Goal: Check status: Check status

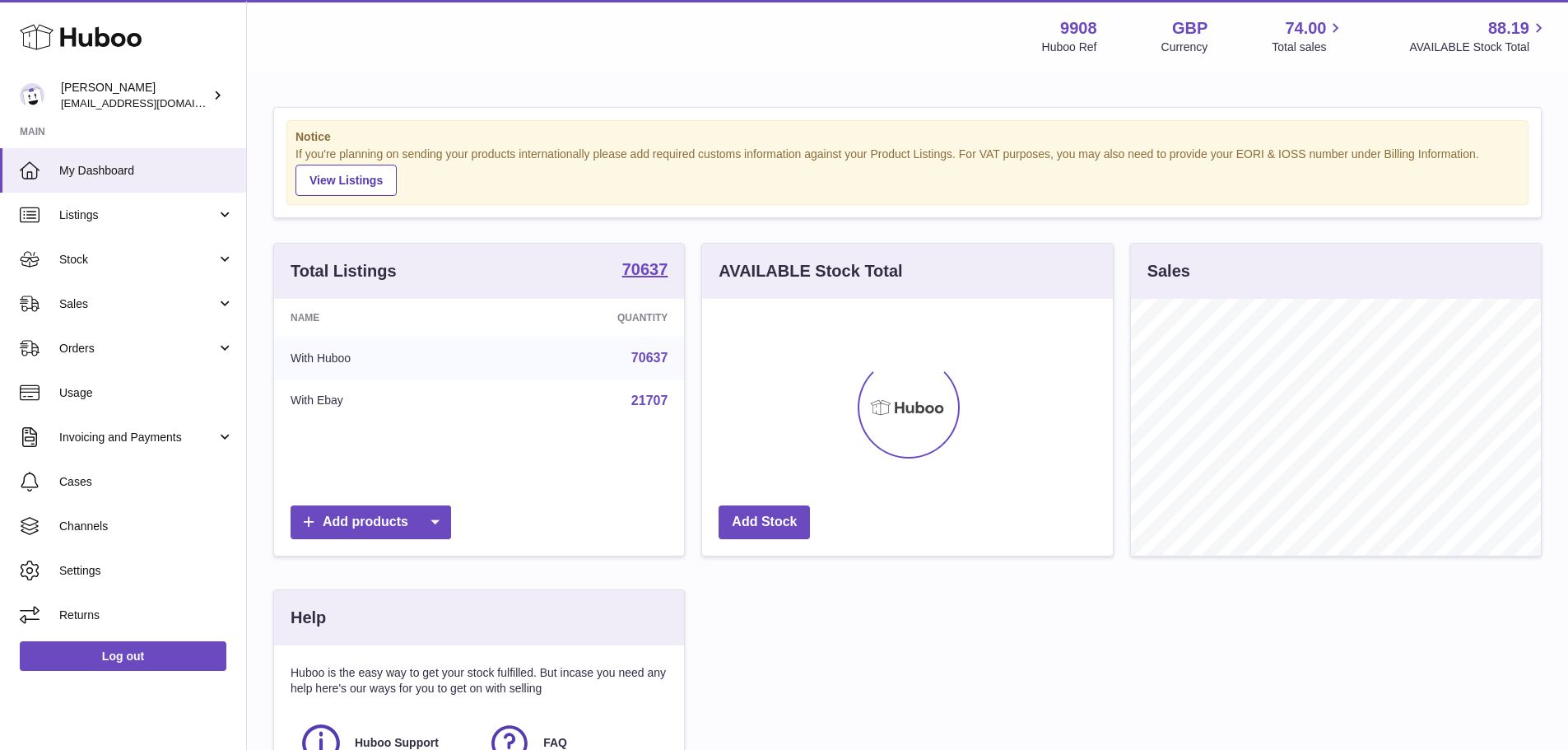
scroll to position [257, 411]
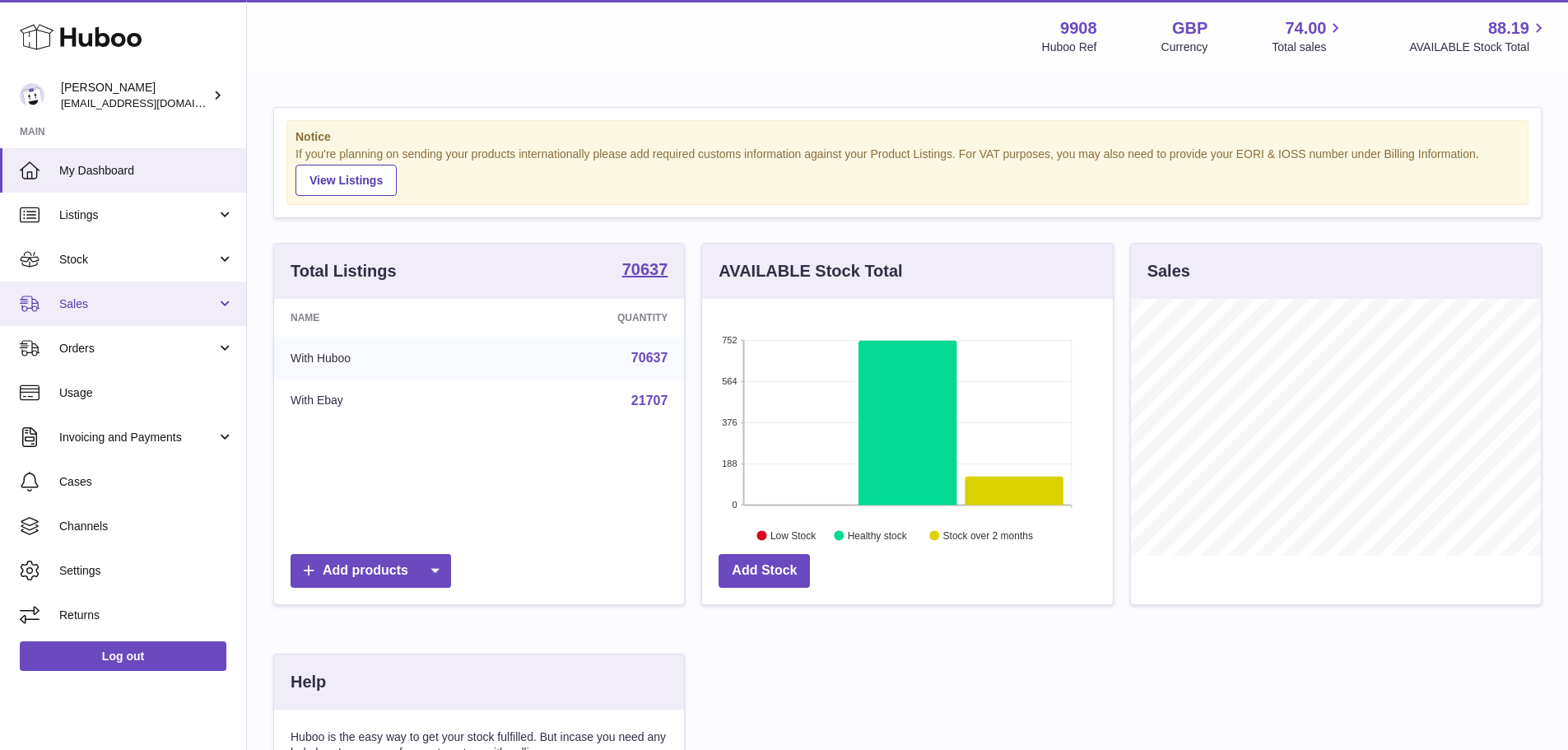
click at [76, 302] on span "Sales" at bounding box center [138, 304] width 157 height 16
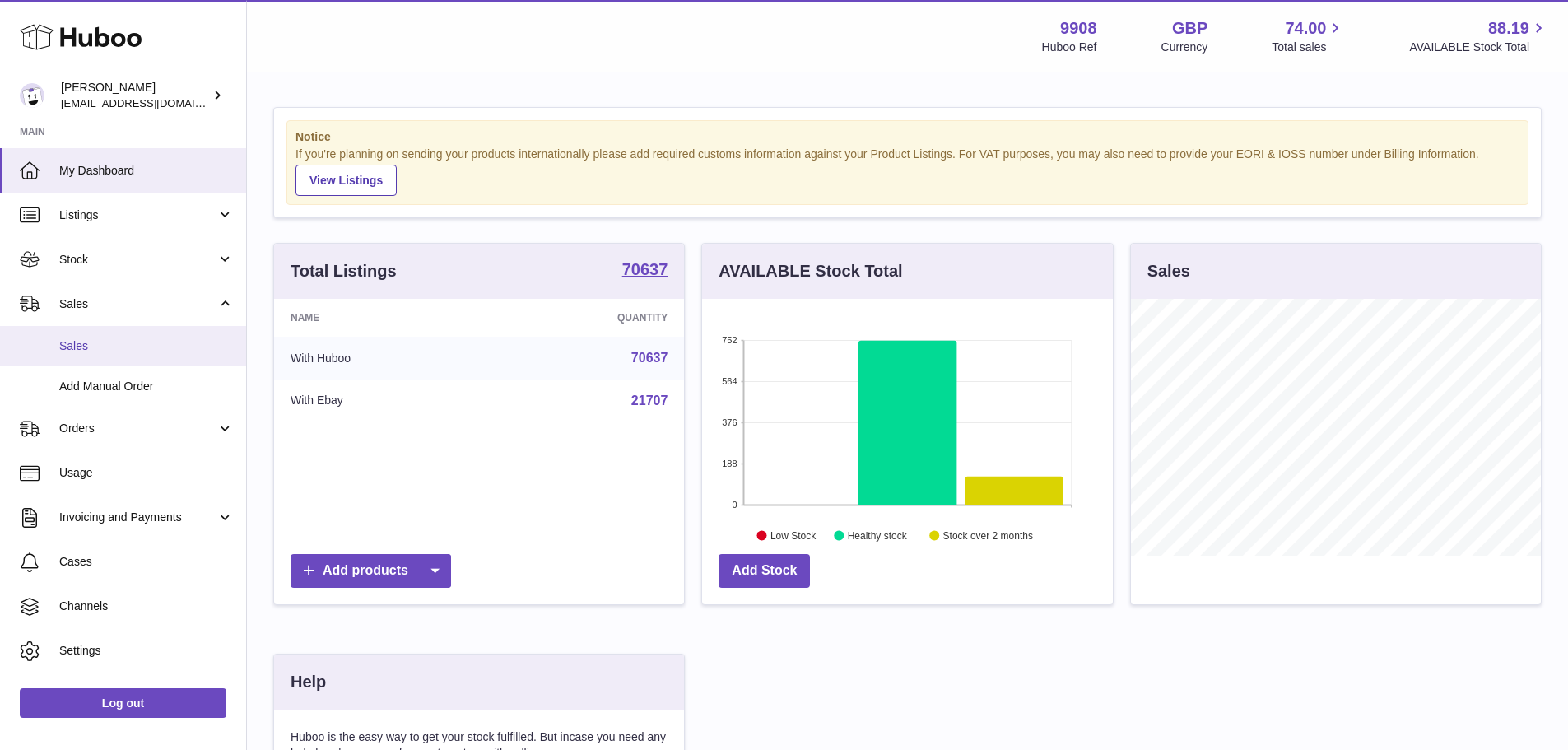
click at [76, 347] on span "Sales" at bounding box center [146, 346] width 174 height 16
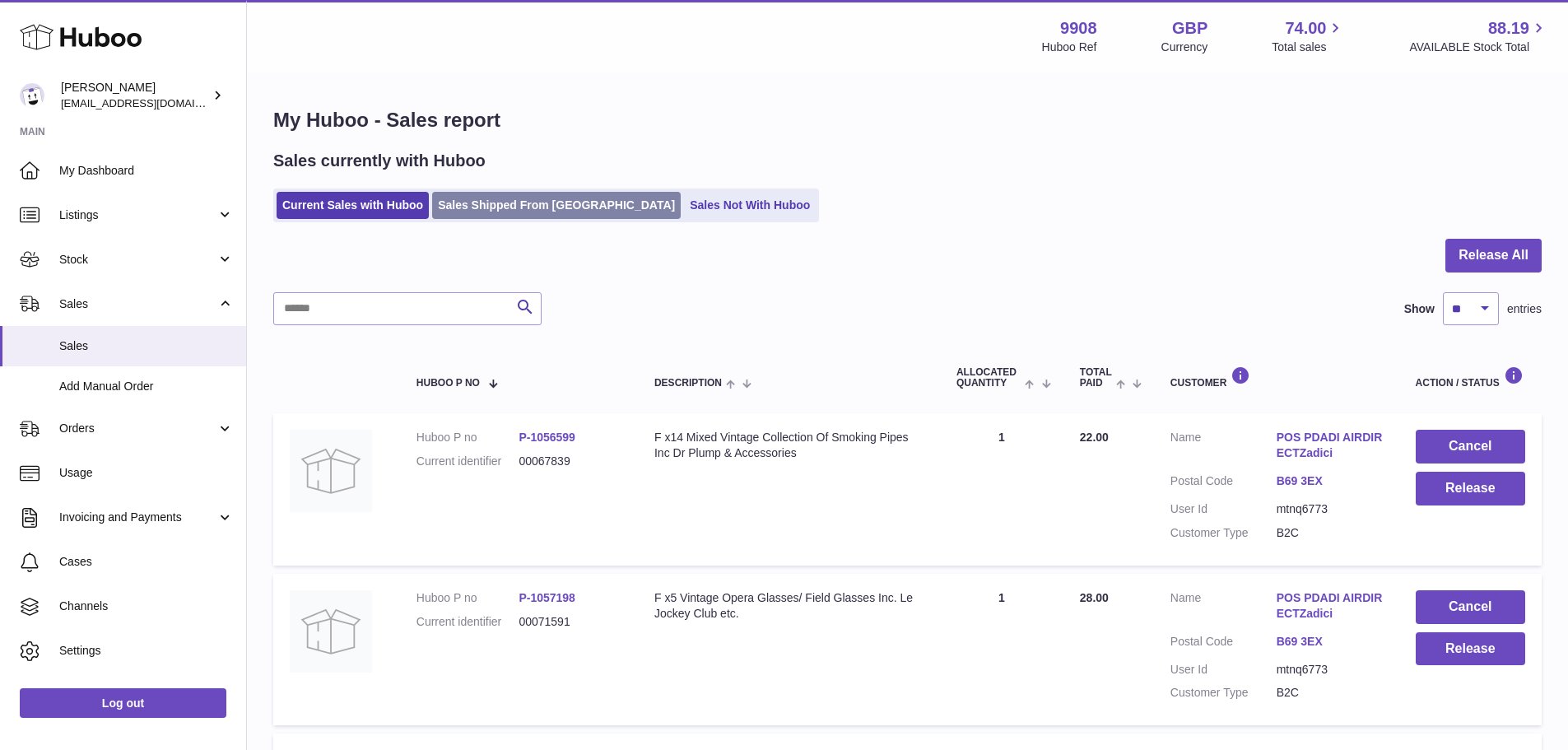
click at [555, 206] on link "Sales Shipped From [GEOGRAPHIC_DATA]" at bounding box center [556, 205] width 248 height 27
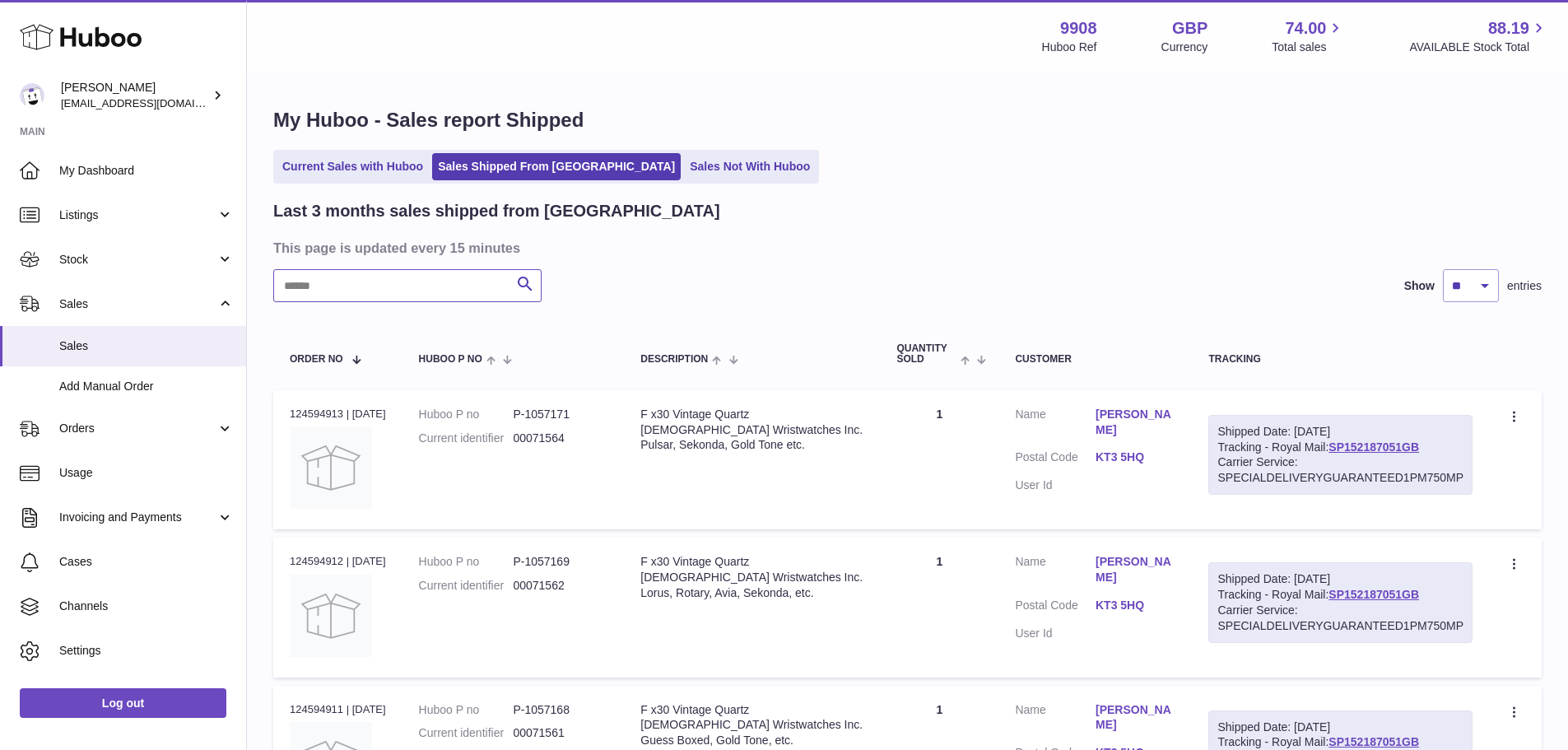
click at [329, 291] on input "text" at bounding box center [408, 285] width 268 height 33
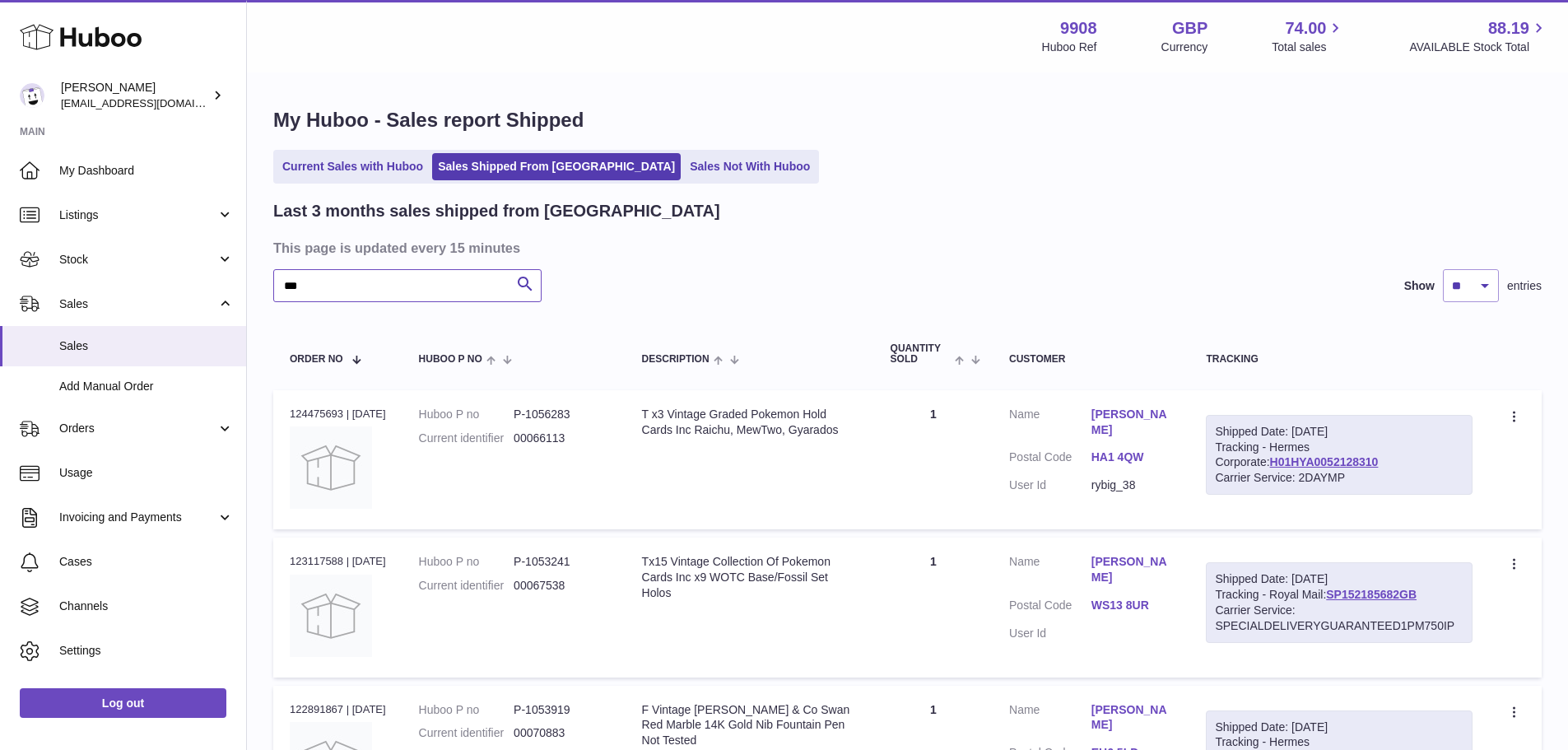
type input "***"
click at [1144, 404] on td "Customer Name [PERSON_NAME] Postal Code HA1 4QW User Id rybig_38" at bounding box center [1091, 459] width 197 height 139
click at [1140, 412] on link "[PERSON_NAME]" at bounding box center [1132, 422] width 82 height 31
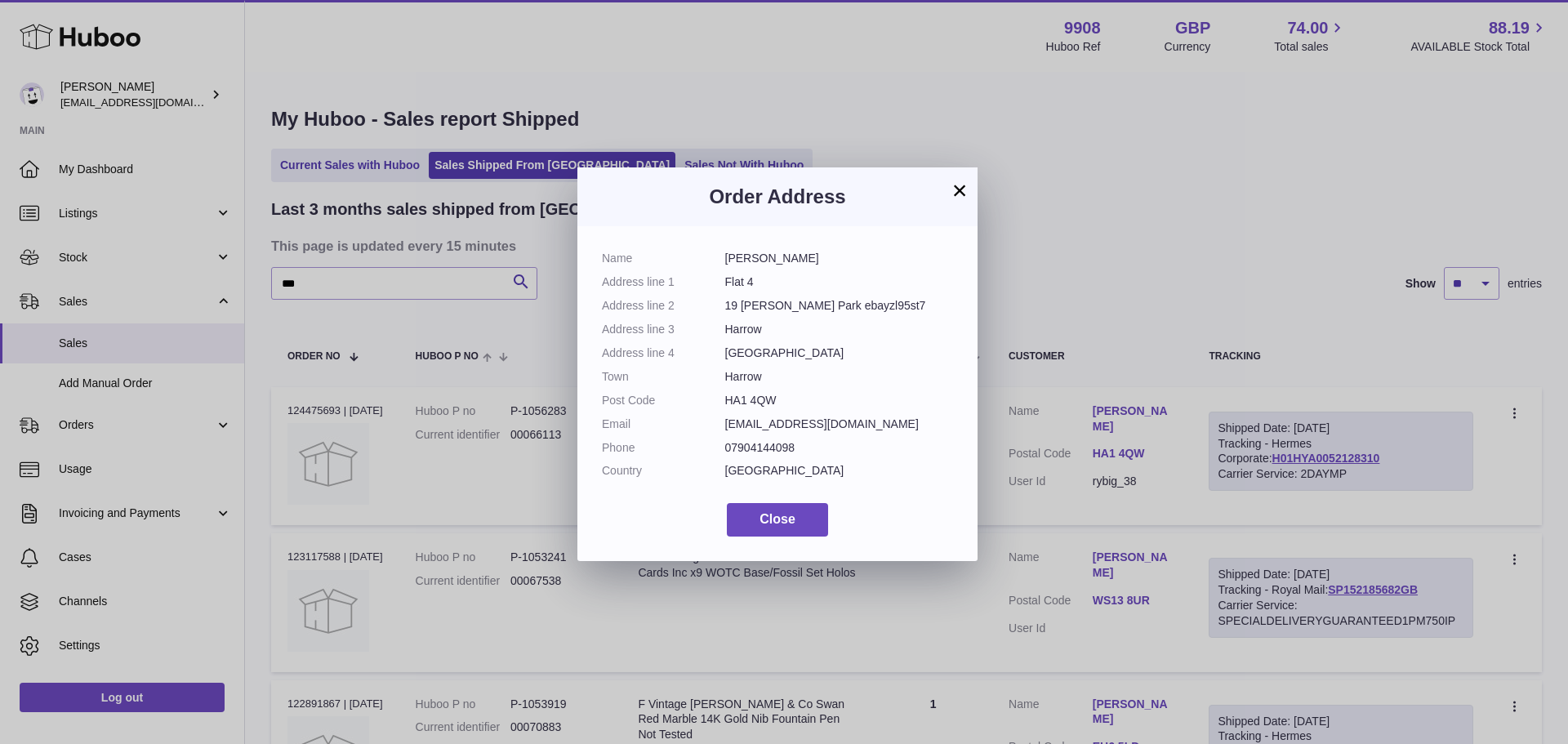
click at [957, 191] on button "×" at bounding box center [959, 190] width 20 height 20
